Goal: Navigation & Orientation: Find specific page/section

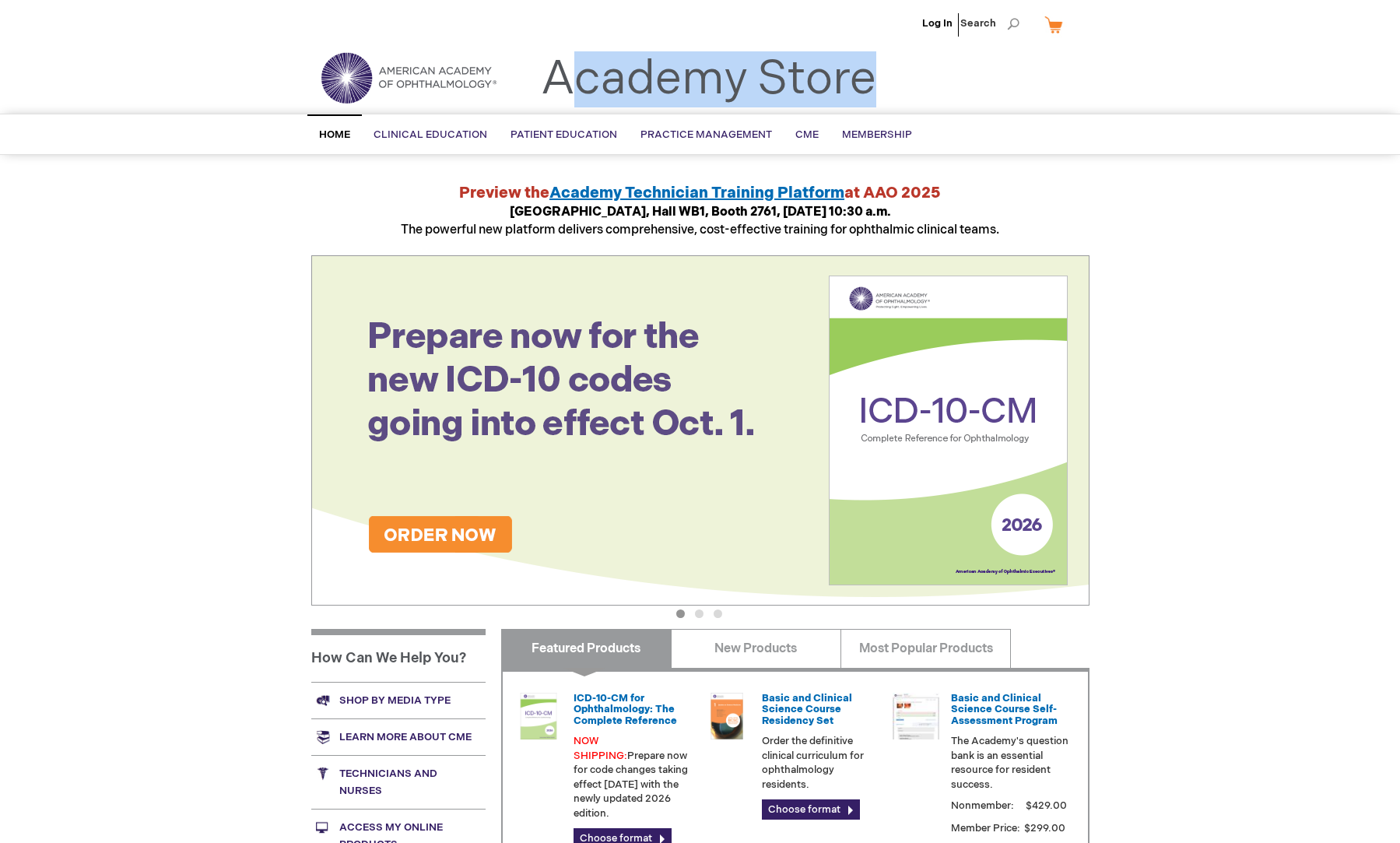
drag, startPoint x: 890, startPoint y: 83, endPoint x: 535, endPoint y: 80, distance: 355.0
click at [535, 80] on div "Toggle Nav Academy Store" at bounding box center [700, 84] width 802 height 59
click at [892, 63] on div "Toggle Nav Academy Store" at bounding box center [700, 84] width 802 height 59
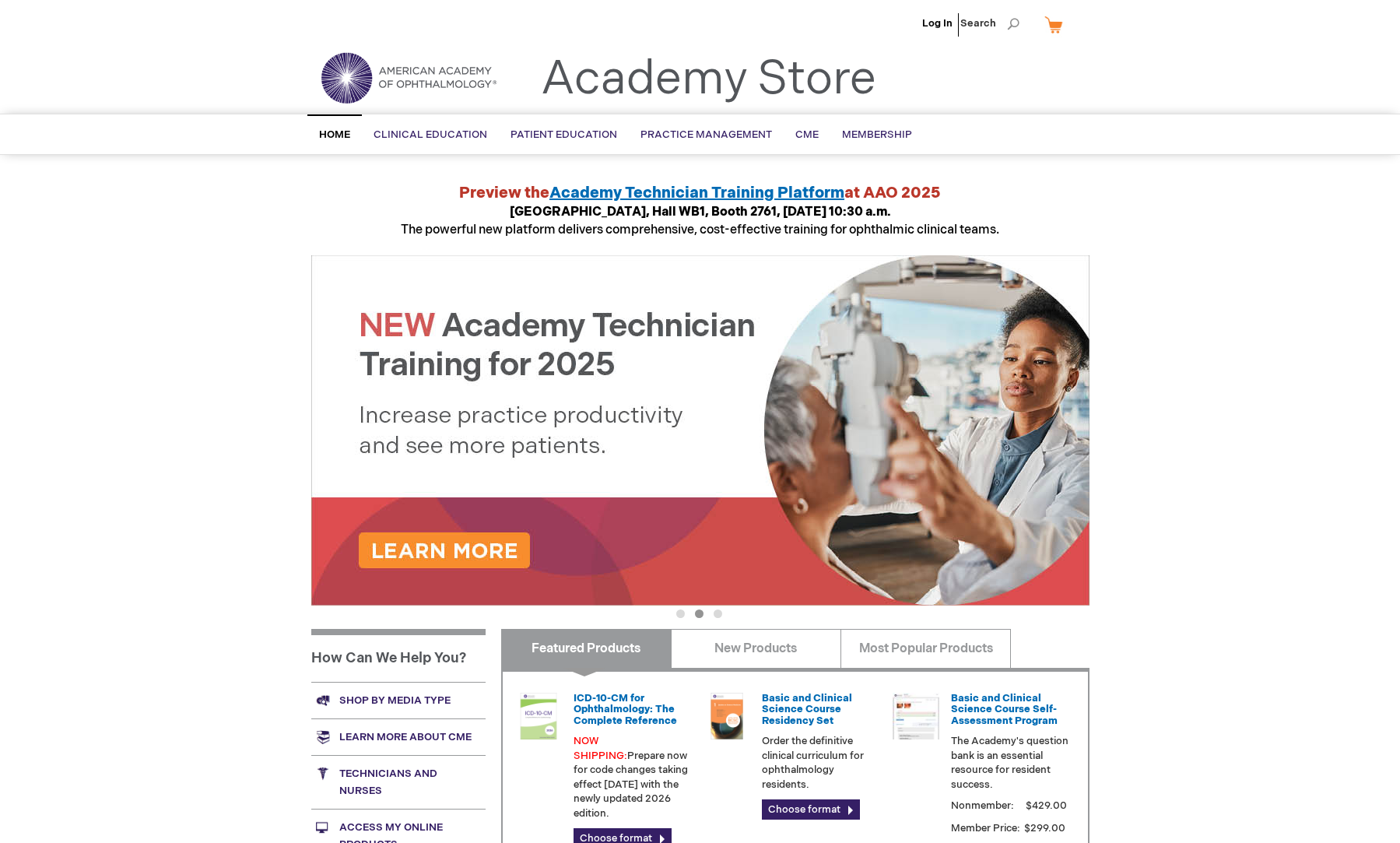
click at [535, 81] on div "Academy Store" at bounding box center [689, 87] width 374 height 51
click at [544, 76] on link "Academy Store" at bounding box center [709, 79] width 335 height 56
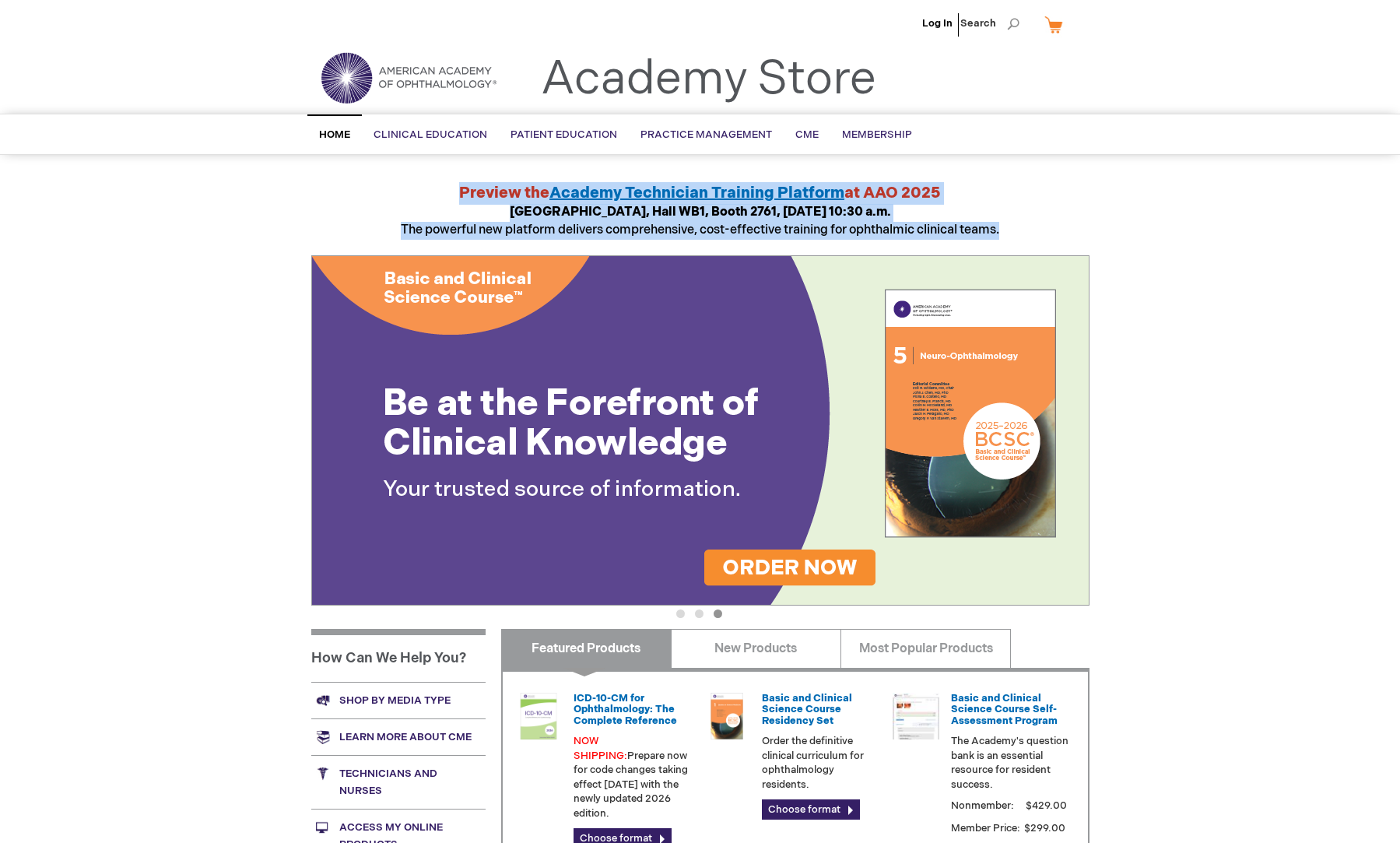
drag, startPoint x: 1022, startPoint y: 235, endPoint x: 412, endPoint y: 185, distance: 612.0
click at [412, 185] on div "Preview the Academy Technician Training Platform at AAO 2025 Academy Theater, H…" at bounding box center [700, 211] width 778 height 57
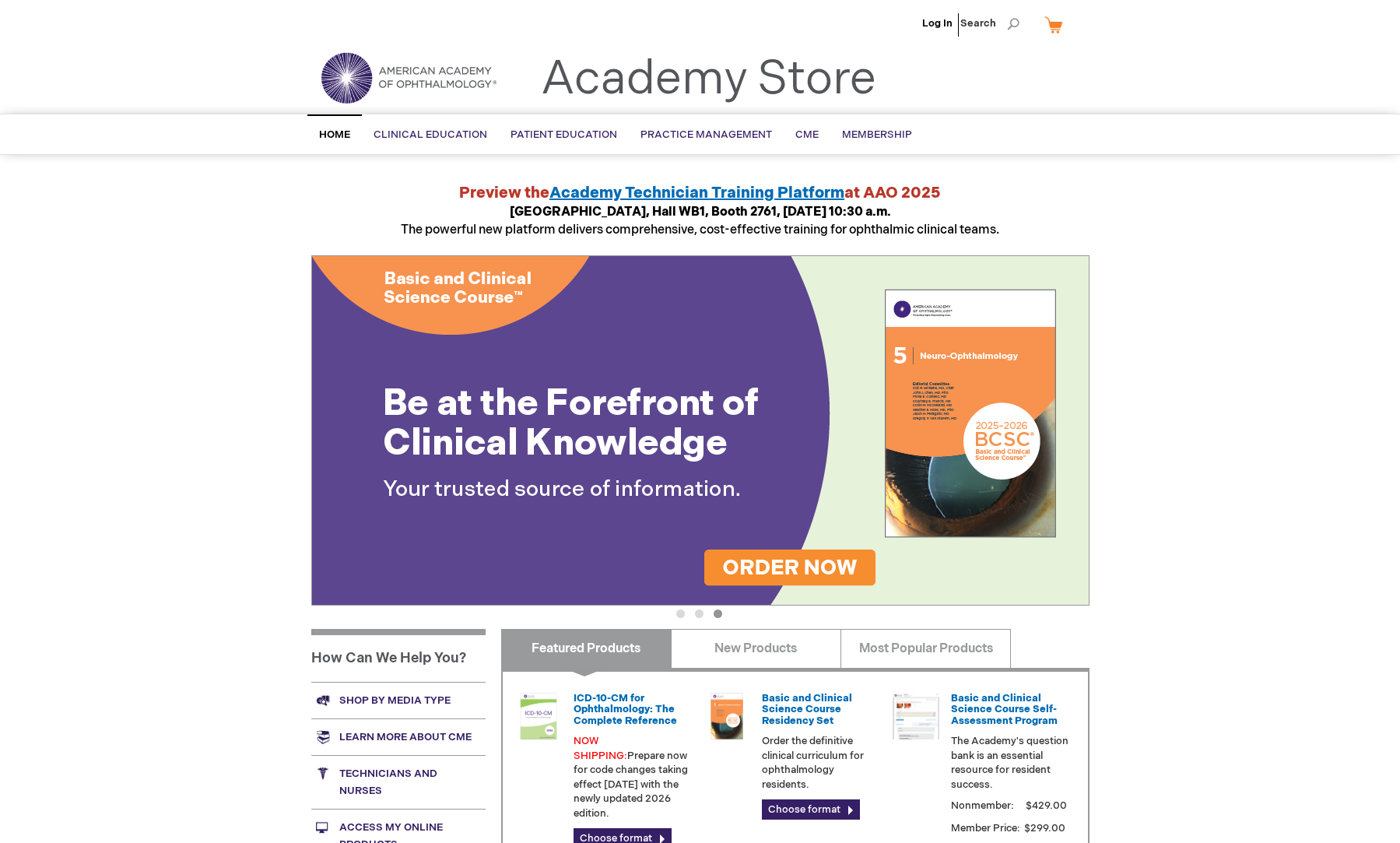
drag, startPoint x: 318, startPoint y: 172, endPoint x: 300, endPoint y: 167, distance: 18.7
click at [311, 170] on main "Academy Store | American Academy of Ophthalmology Preview the Academy Technicia…" at bounding box center [700, 536] width 802 height 738
